Goal: Find specific page/section: Find specific page/section

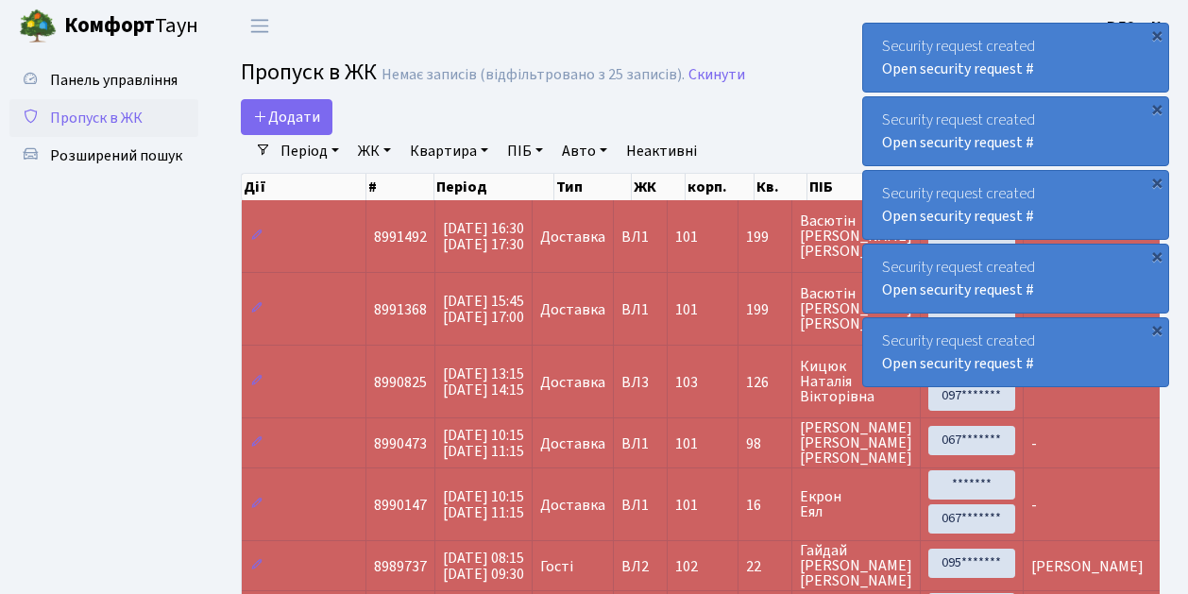
select select "25"
click at [104, 119] on span "Пропуск в ЖК" at bounding box center [96, 118] width 93 height 21
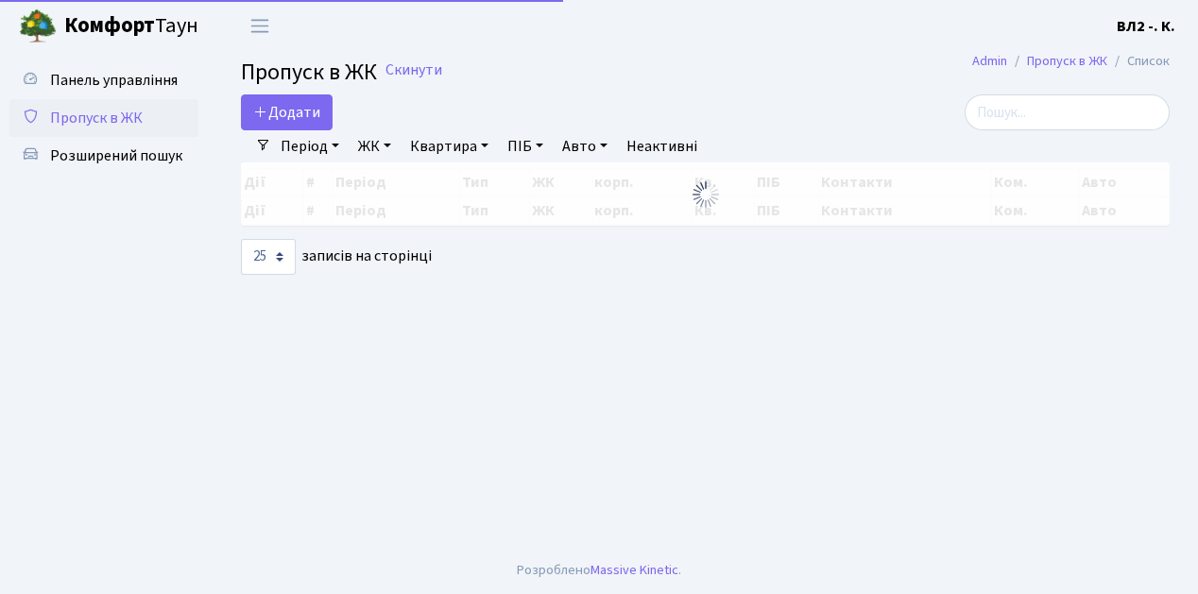
select select "25"
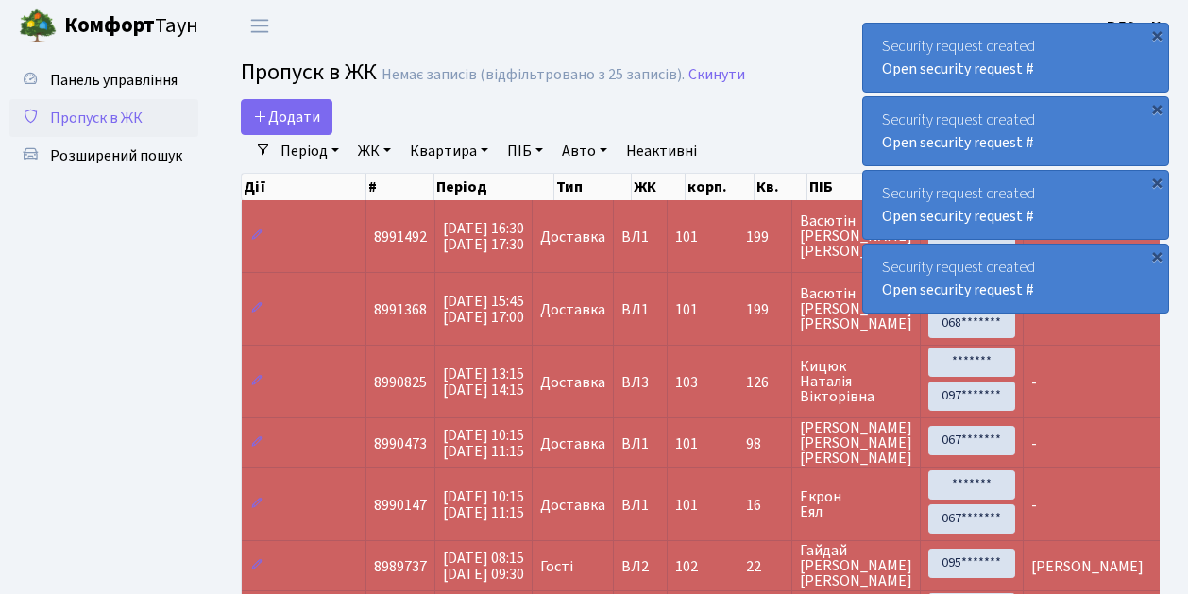
click at [118, 114] on span "Пропуск в ЖК" at bounding box center [96, 118] width 93 height 21
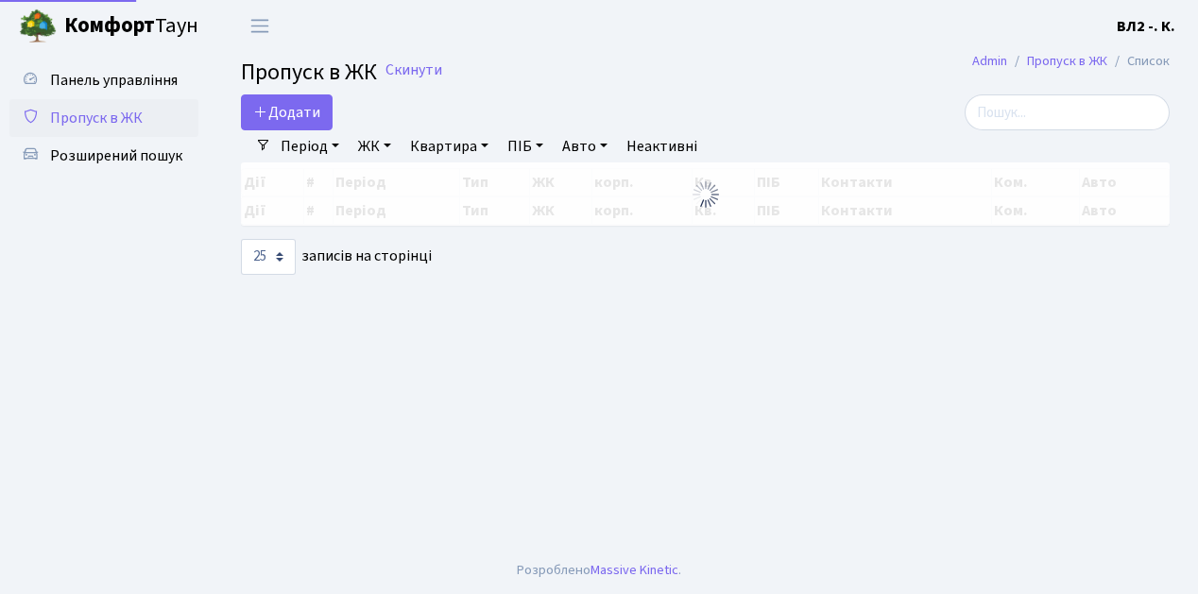
select select "25"
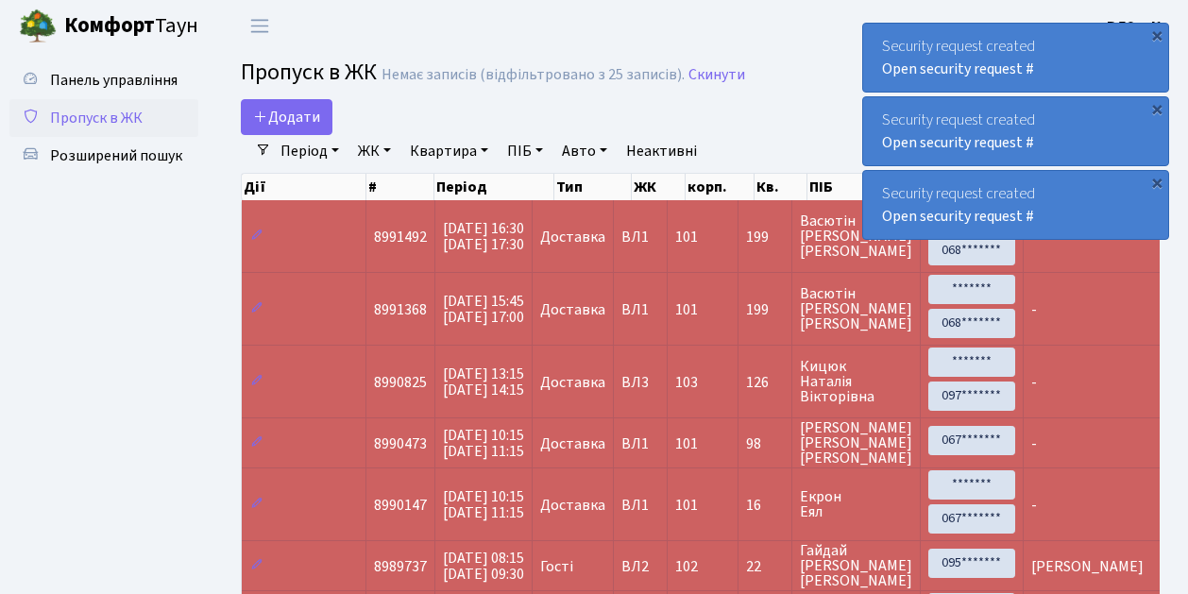
click at [123, 114] on span "Пропуск в ЖК" at bounding box center [96, 118] width 93 height 21
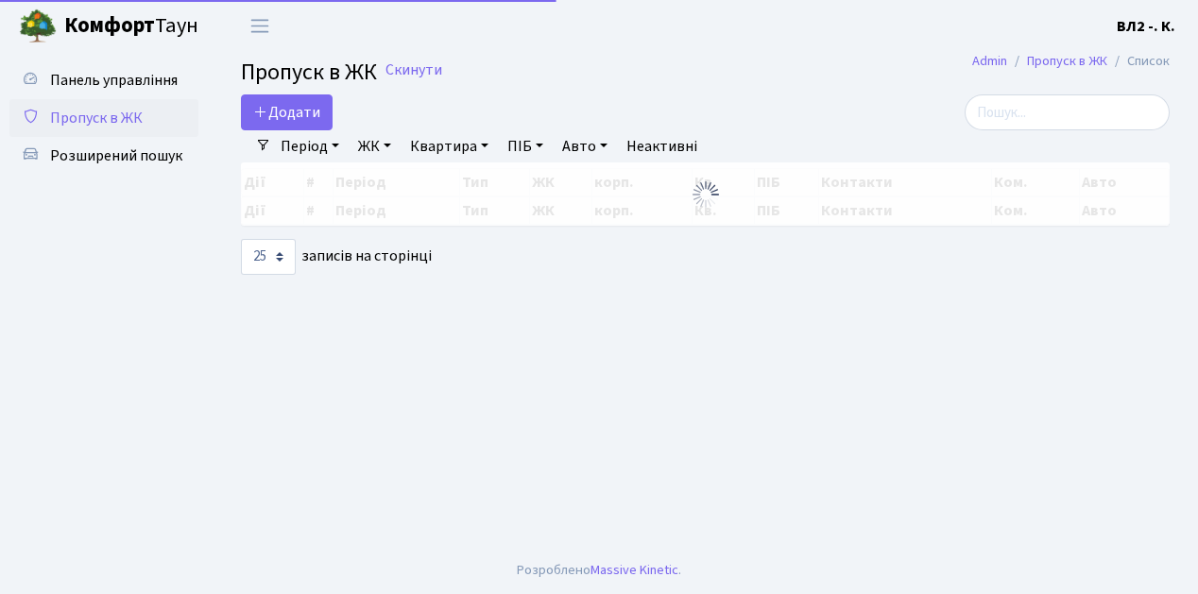
select select "25"
